Goal: Task Accomplishment & Management: Use online tool/utility

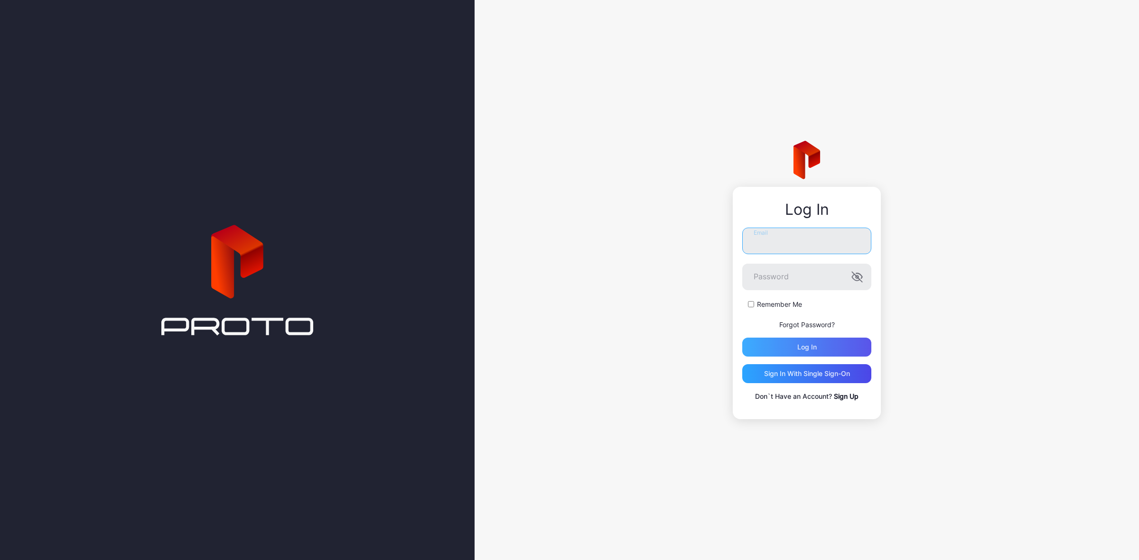
type input "**********"
click at [797, 346] on div "Log in" at bounding box center [806, 348] width 19 height 8
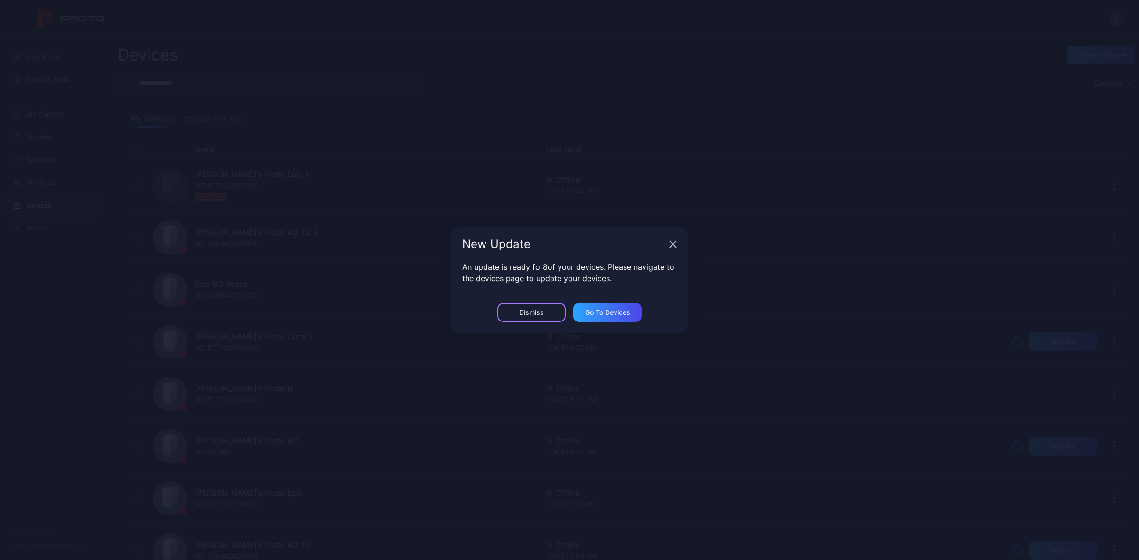
click at [532, 311] on div "Dismiss" at bounding box center [531, 313] width 25 height 8
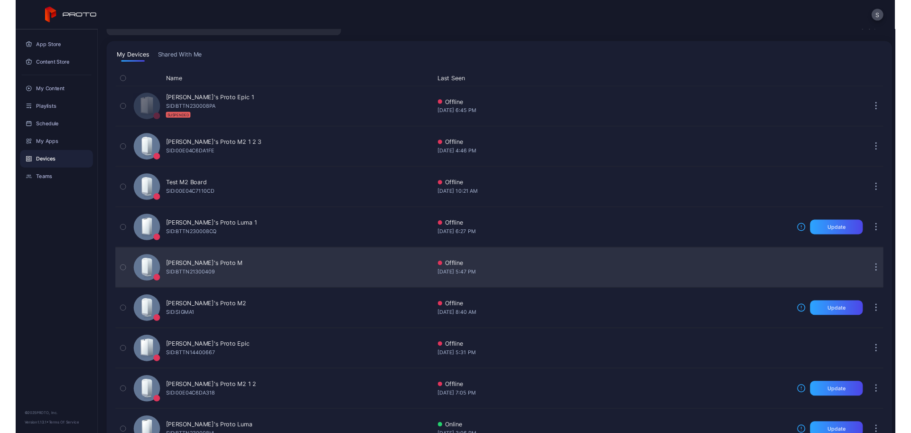
scroll to position [195, 0]
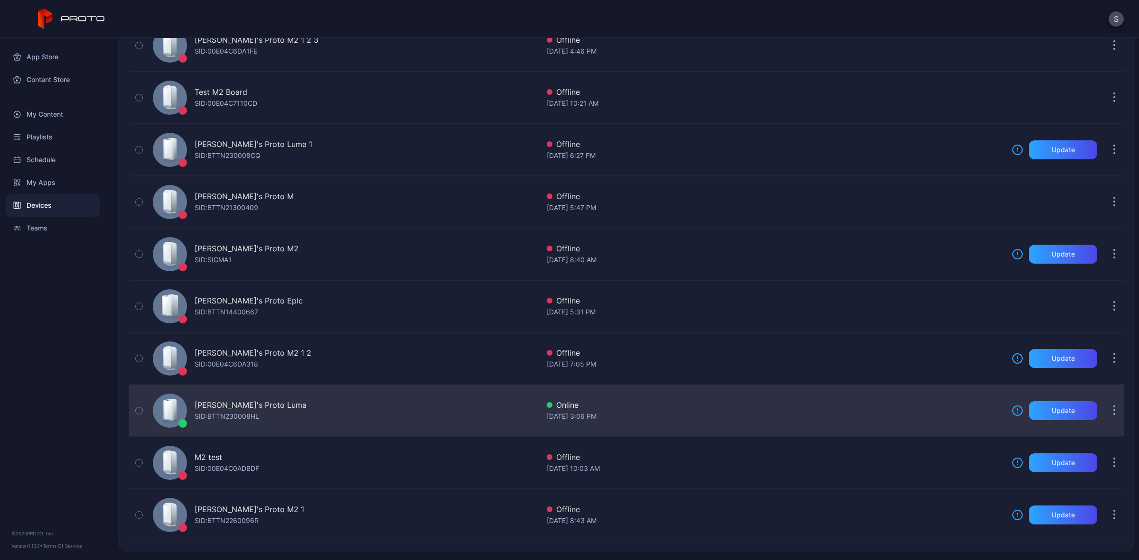
click at [216, 416] on div "SID: BTTN230008HL" at bounding box center [227, 416] width 65 height 11
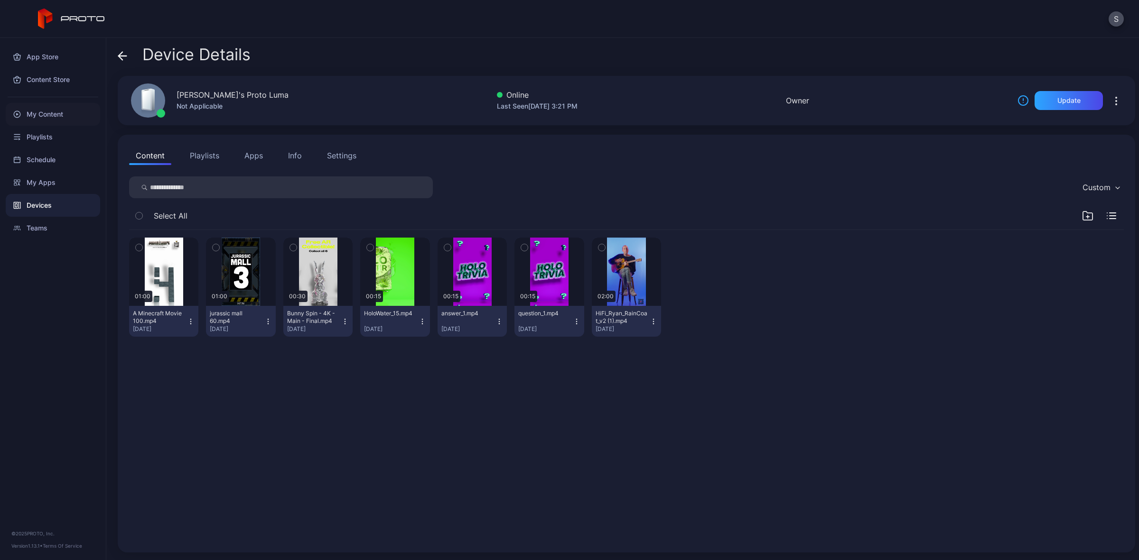
click at [46, 113] on div "My Content" at bounding box center [53, 114] width 94 height 23
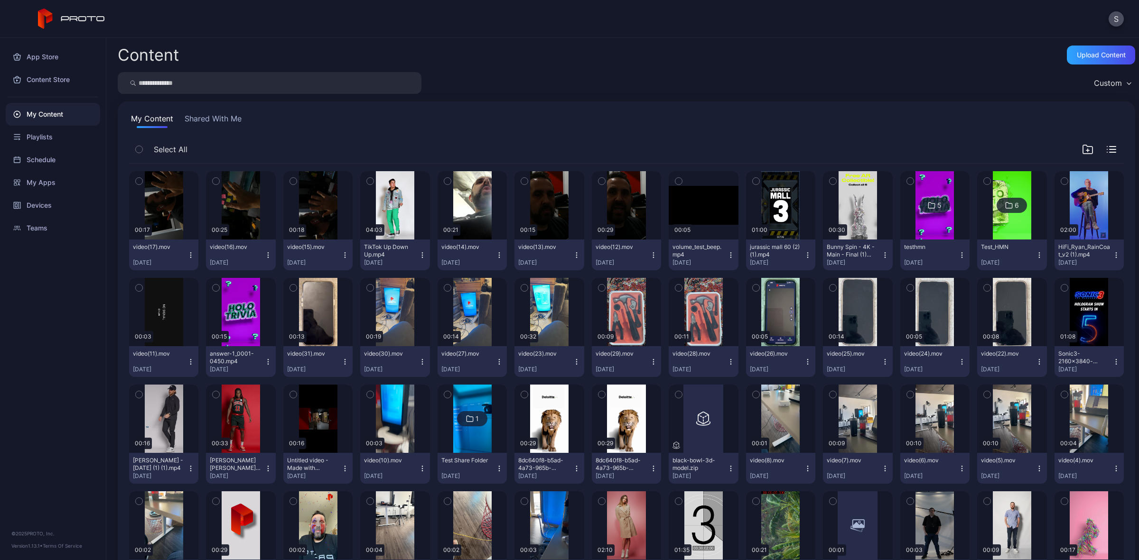
click at [224, 113] on button "Shared With Me" at bounding box center [213, 120] width 61 height 15
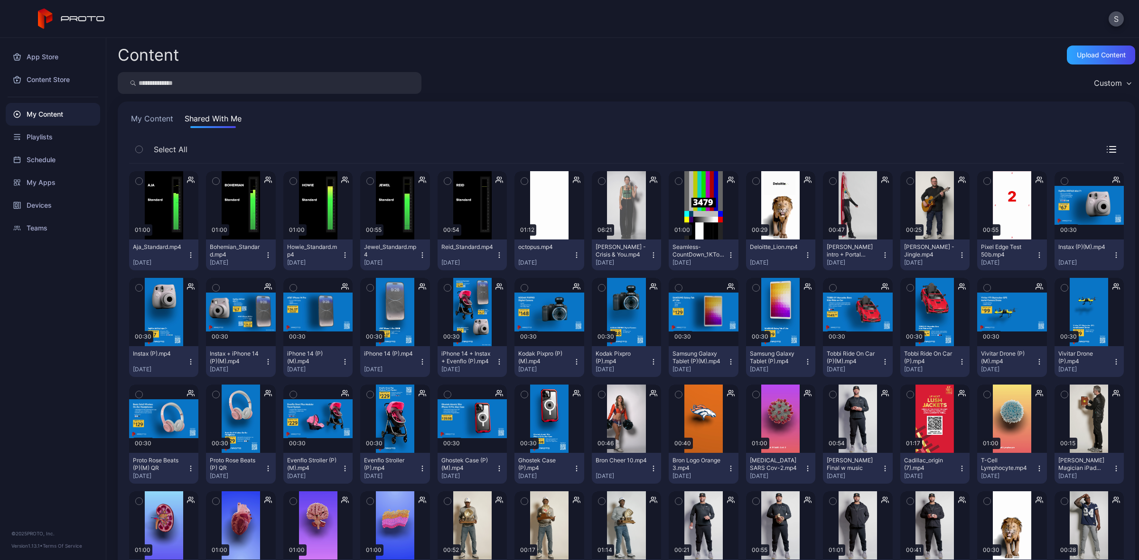
click at [138, 181] on icon "button" at bounding box center [139, 181] width 7 height 10
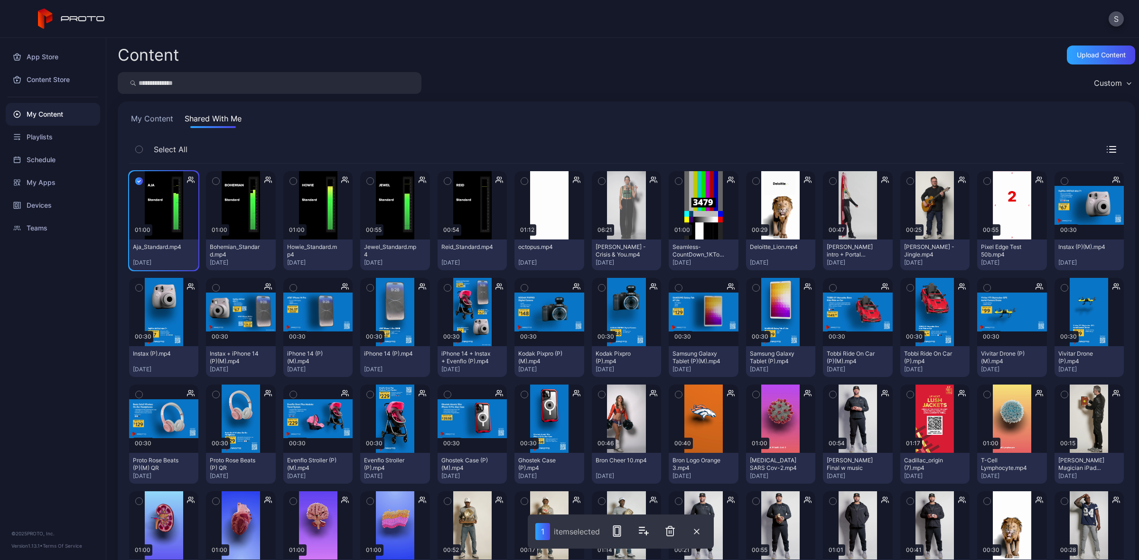
click at [213, 178] on icon "button" at bounding box center [216, 181] width 7 height 10
click at [292, 182] on icon "button" at bounding box center [293, 181] width 2 height 1
click at [367, 179] on icon "button" at bounding box center [370, 181] width 7 height 10
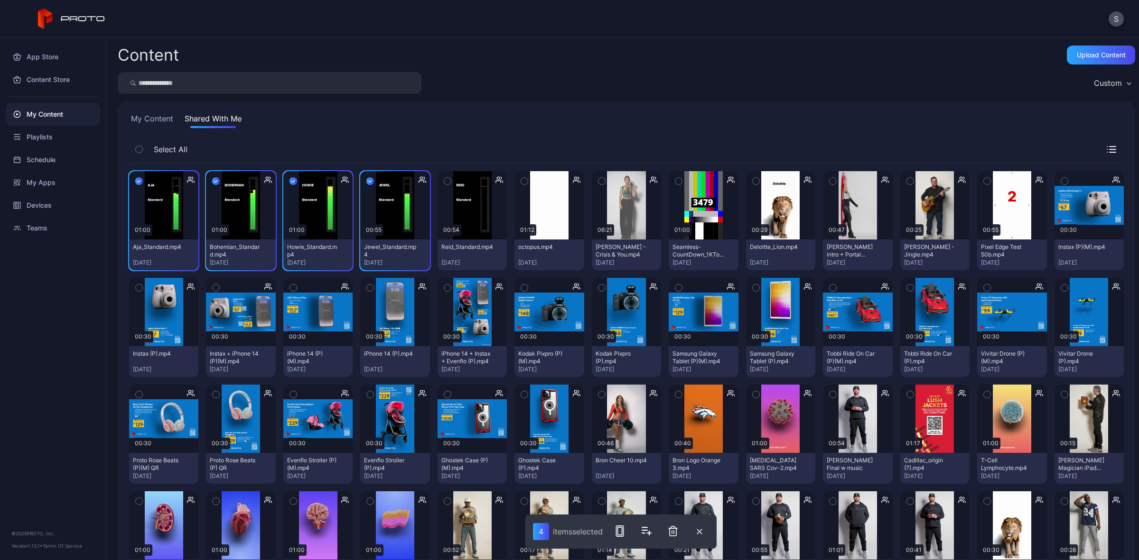
click at [447, 176] on icon "button" at bounding box center [447, 181] width 7 height 10
click at [622, 532] on icon "button" at bounding box center [619, 531] width 11 height 11
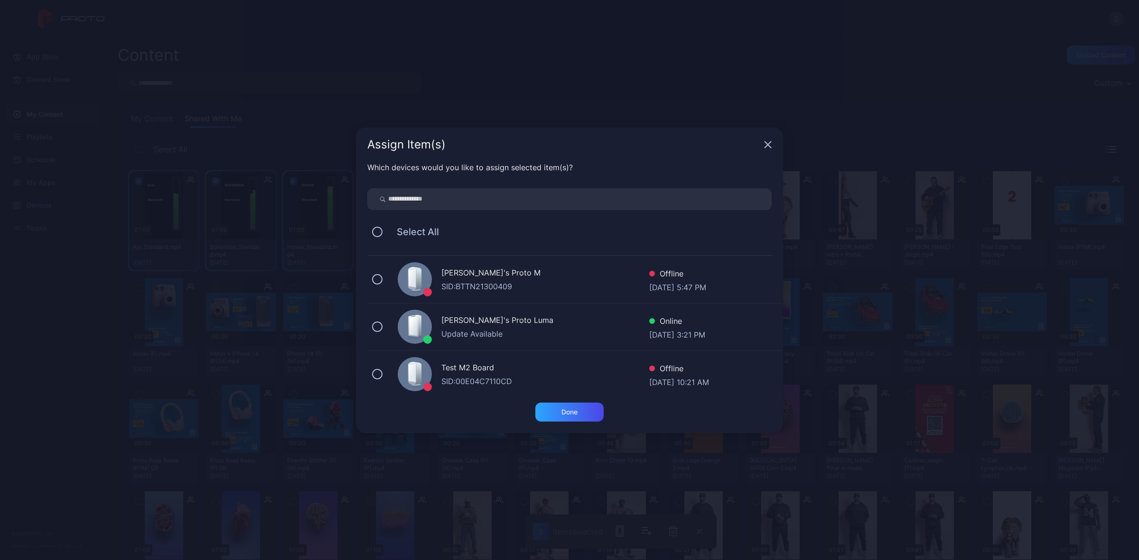
click at [490, 321] on div "[PERSON_NAME]'s Proto Luma" at bounding box center [545, 322] width 208 height 14
click at [573, 418] on div "Done" at bounding box center [569, 412] width 68 height 19
